Goal: Consume media (video, audio): Consume media (video, audio)

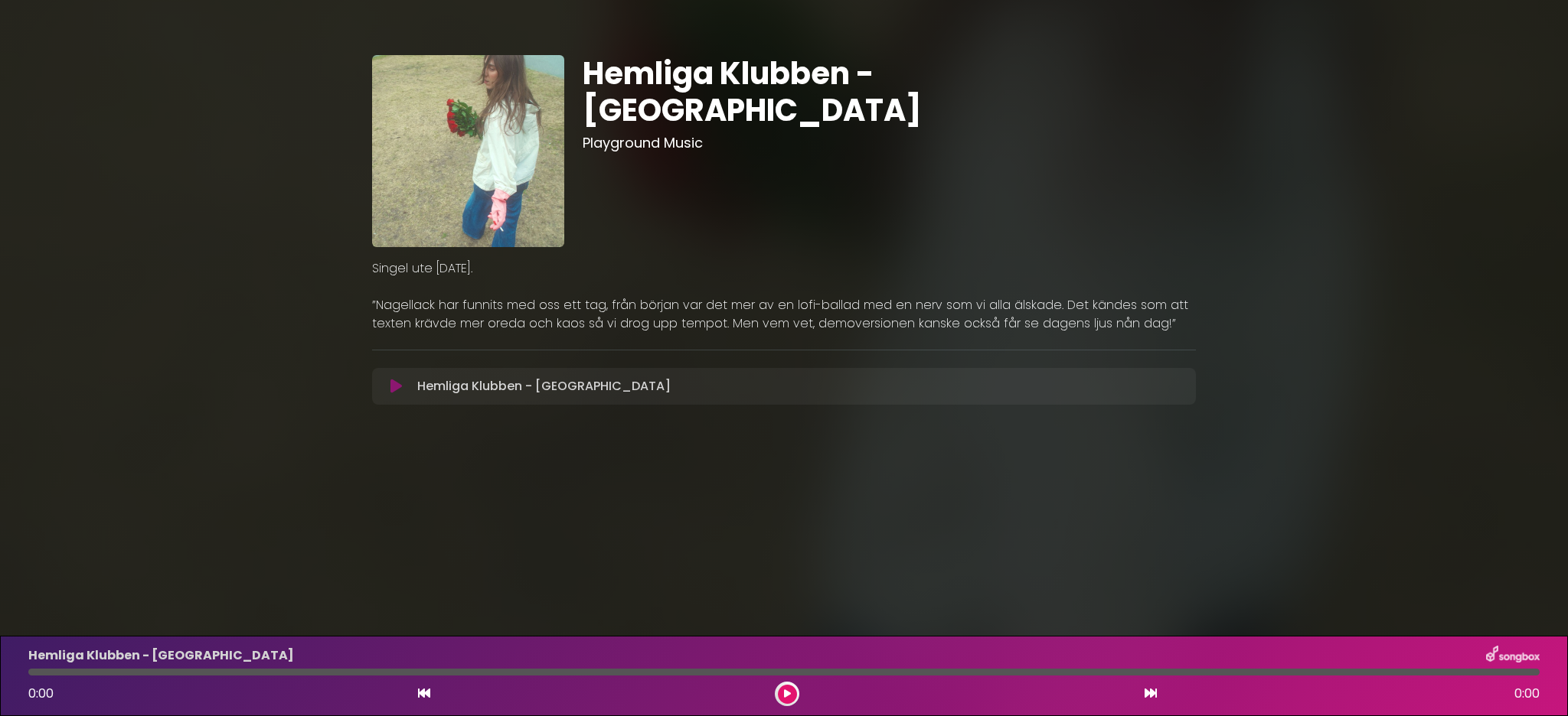
click at [403, 386] on button at bounding box center [396, 386] width 30 height 15
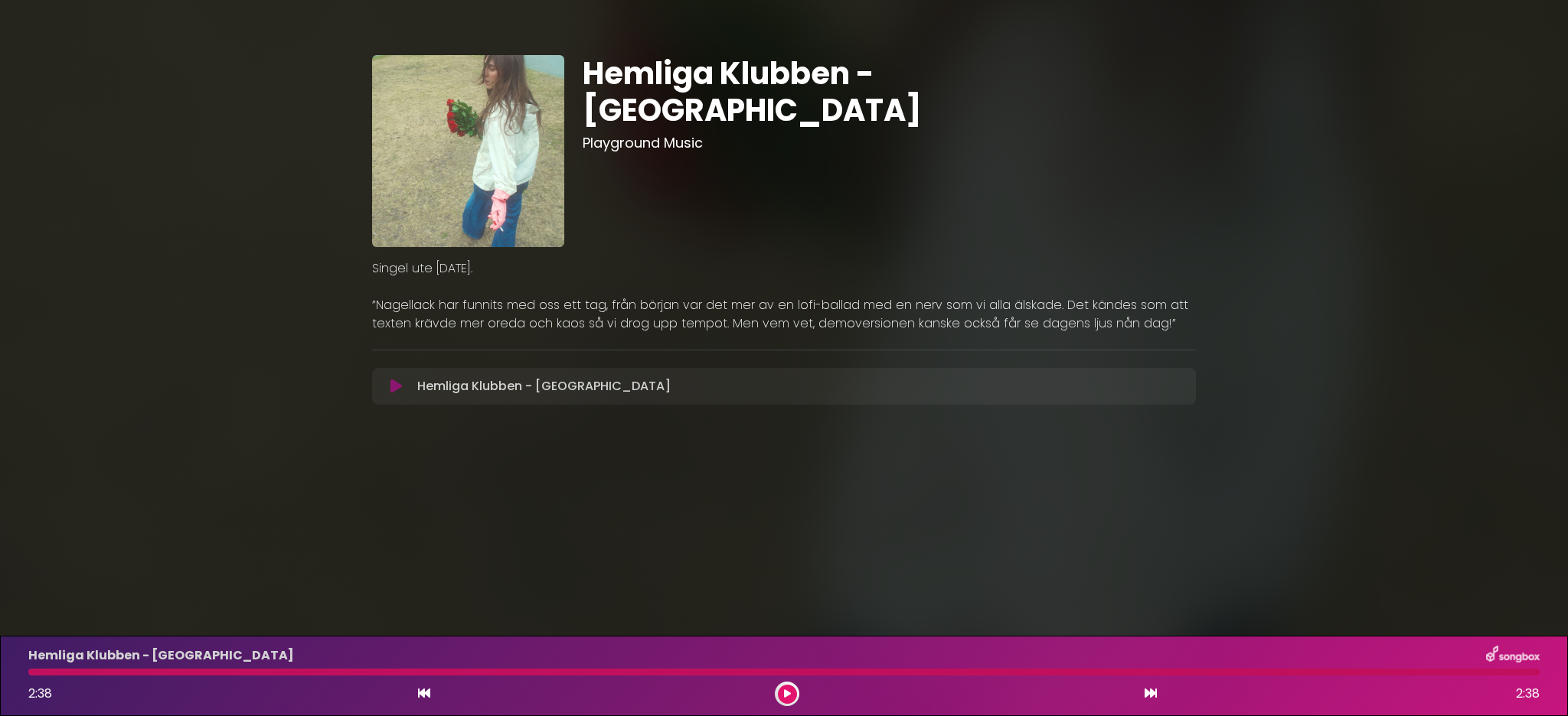
click at [401, 384] on icon at bounding box center [396, 386] width 11 height 15
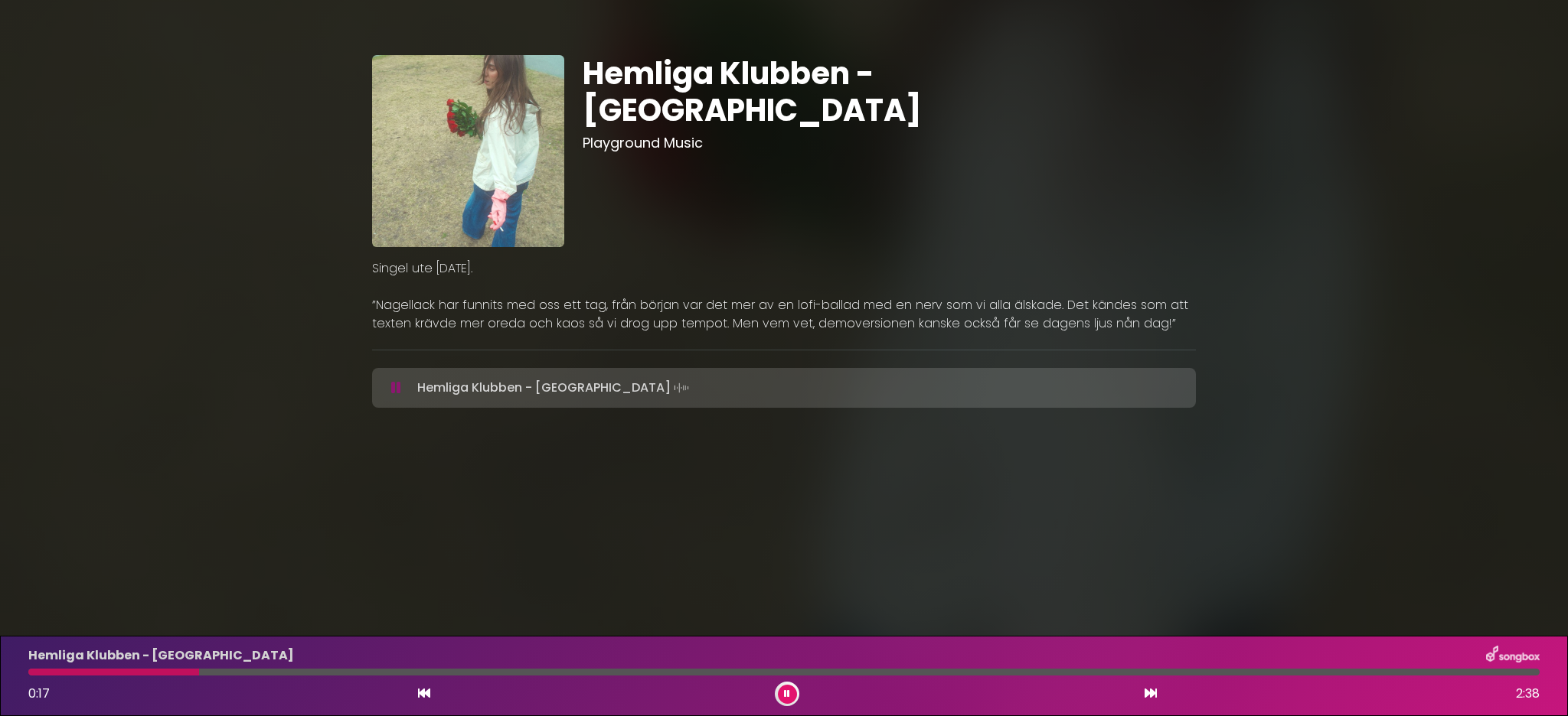
click at [199, 671] on div at bounding box center [784, 672] width 1511 height 7
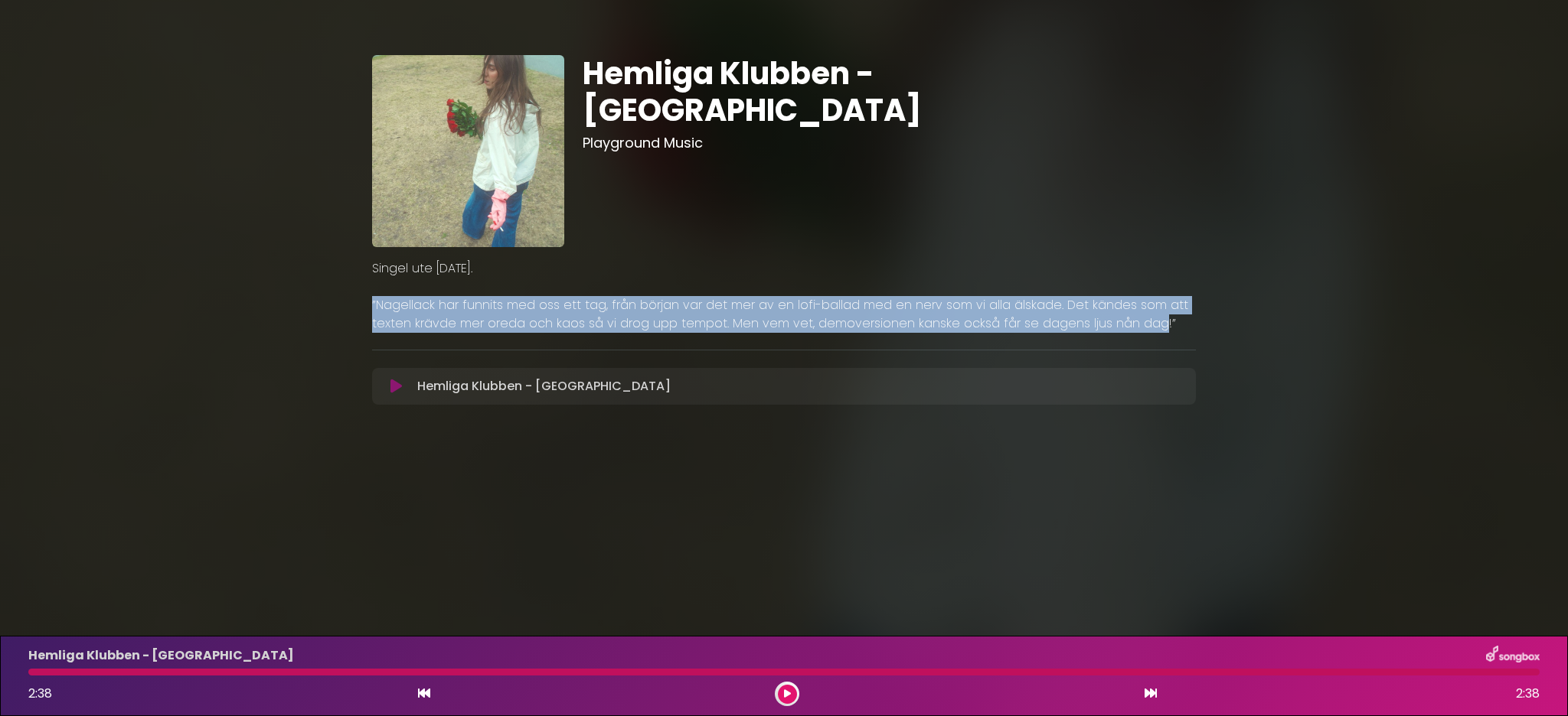
drag, startPoint x: 1142, startPoint y: 324, endPoint x: 356, endPoint y: 304, distance: 786.3
click at [356, 304] on div "Hemliga Klubben - Nagellack Playground Music ×" at bounding box center [784, 224] width 1010 height 413
copy p "”Nagellack har funnits med oss ett tag, från början var det mer av en lofi-ball…"
click at [400, 392] on icon at bounding box center [396, 386] width 11 height 15
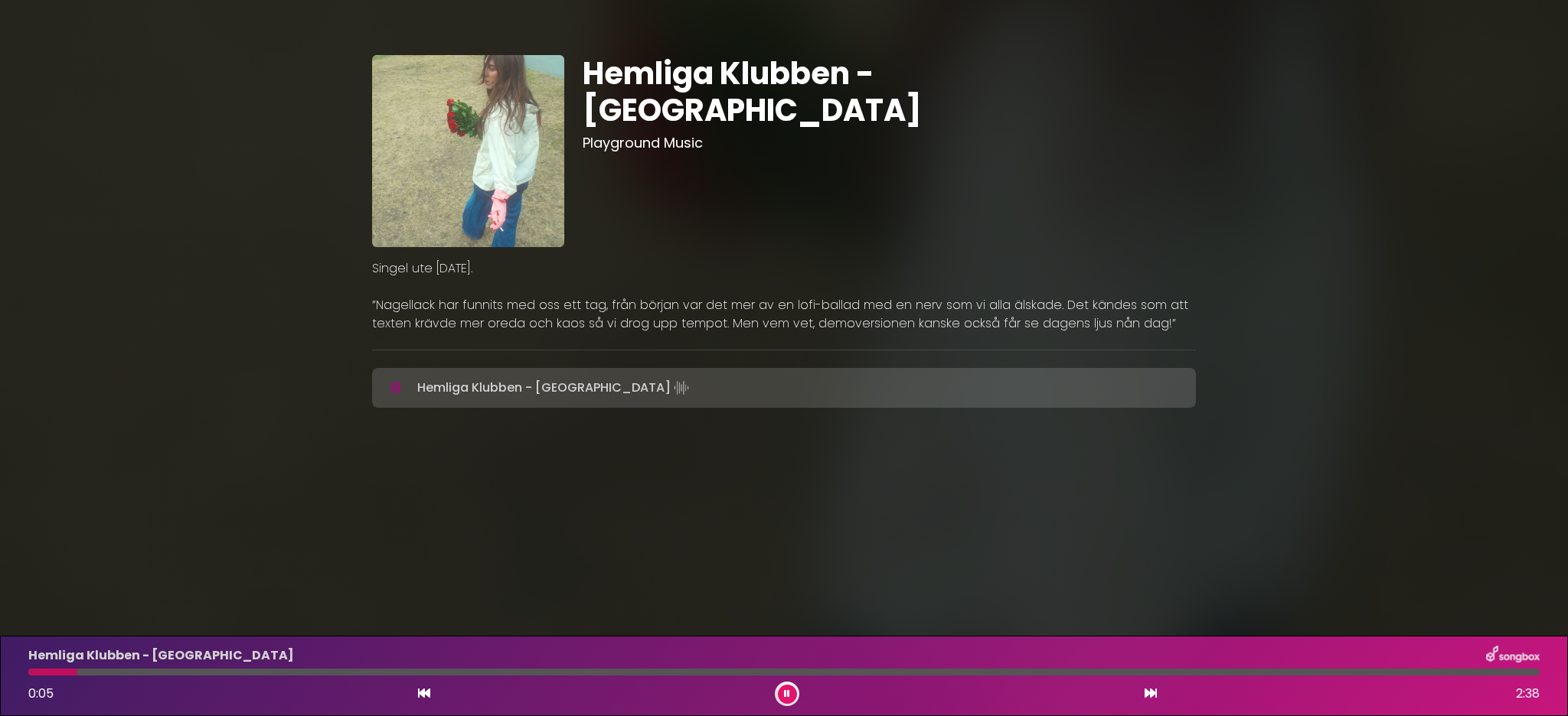
click at [379, 671] on div at bounding box center [784, 672] width 1511 height 7
click at [780, 675] on div "Hemliga Klubben - [GEOGRAPHIC_DATA] 0:38 2:38" at bounding box center [784, 676] width 1529 height 60
click at [775, 669] on div "Hemliga Klubben - [GEOGRAPHIC_DATA] 0:38 2:38" at bounding box center [784, 676] width 1529 height 60
click at [773, 672] on div at bounding box center [784, 672] width 1511 height 7
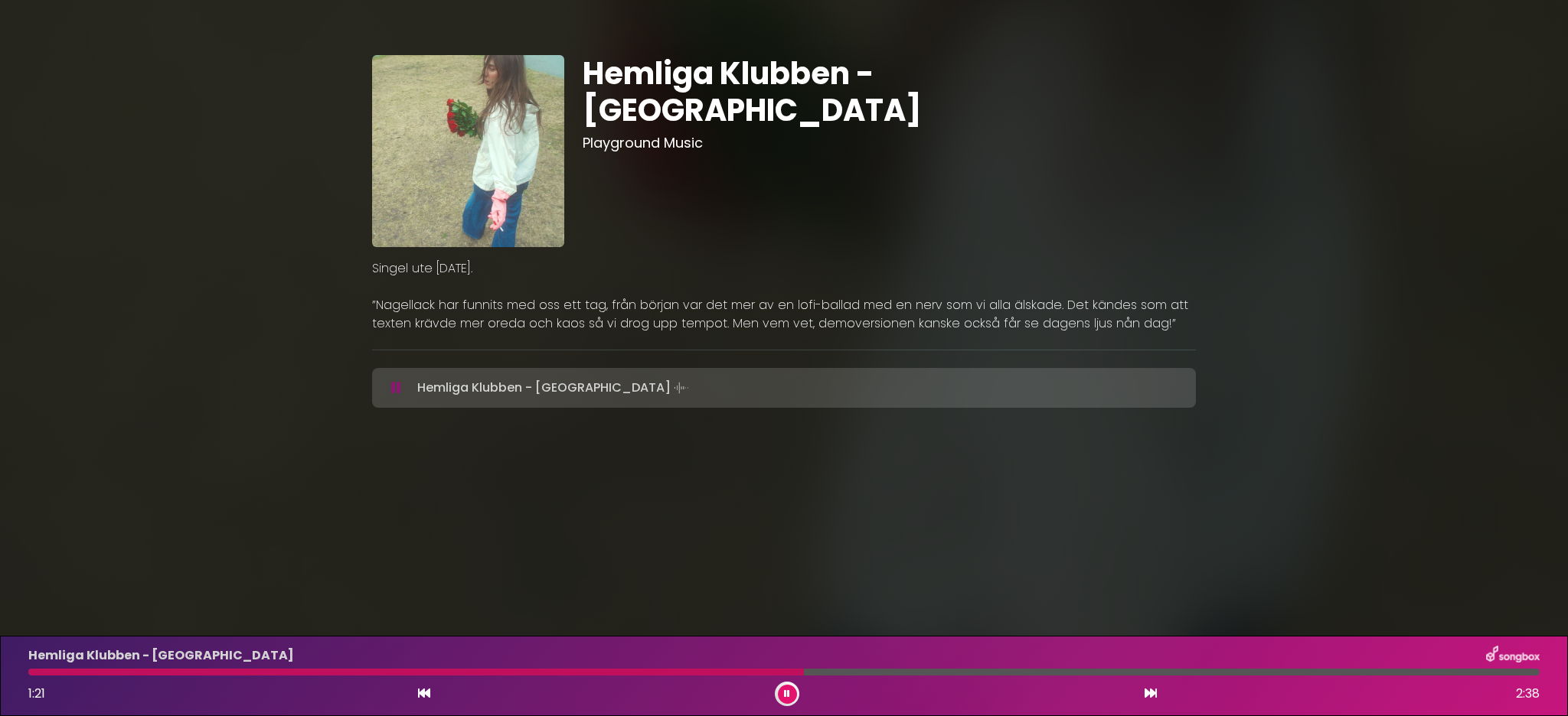
click at [1111, 672] on div at bounding box center [784, 672] width 1511 height 7
click at [1230, 675] on div "Hemliga Klubben - [GEOGRAPHIC_DATA] 1:54 2:38" at bounding box center [784, 676] width 1529 height 60
click at [1254, 674] on div at bounding box center [784, 672] width 1511 height 7
click at [1256, 671] on div at bounding box center [784, 672] width 1511 height 7
